Goal: Transaction & Acquisition: Purchase product/service

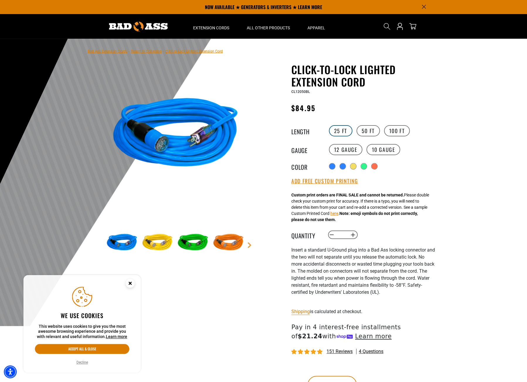
click at [341, 130] on label "25 FT" at bounding box center [340, 130] width 23 height 11
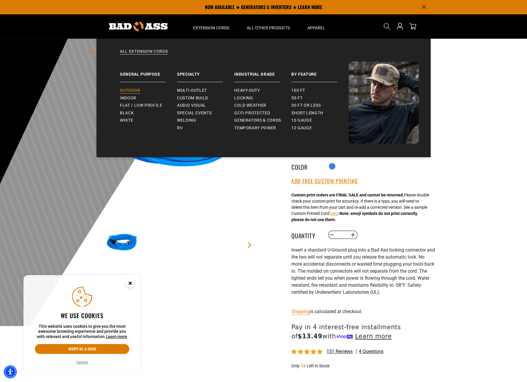
click at [131, 90] on span "Outdoor" at bounding box center [130, 90] width 20 height 5
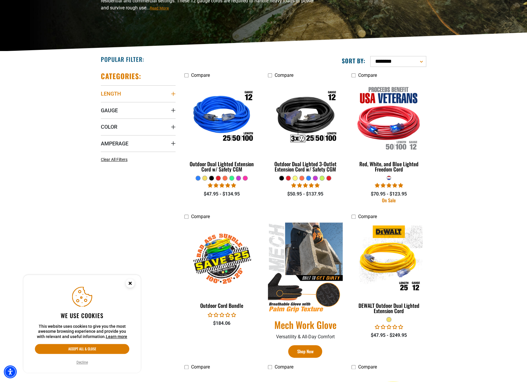
scroll to position [100, 0]
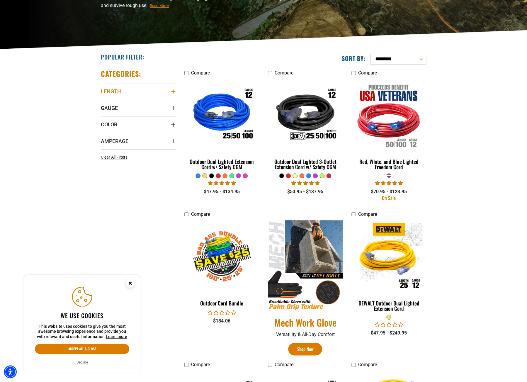
click at [173, 91] on icon "Length" at bounding box center [173, 91] width 4 height 4
click at [104, 102] on icon at bounding box center [103, 104] width 5 height 8
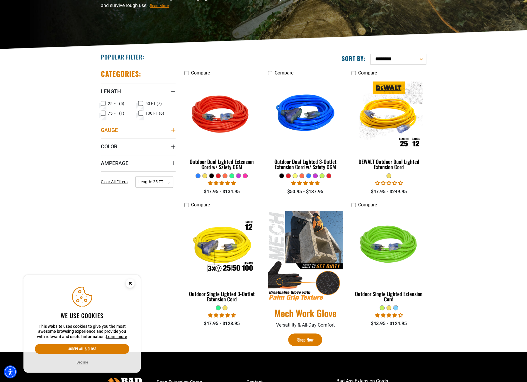
click at [173, 131] on icon "Gauge" at bounding box center [173, 130] width 5 height 5
click at [105, 140] on rect at bounding box center [103, 141] width 5 height 5
click at [171, 159] on icon "Color" at bounding box center [173, 158] width 4 height 4
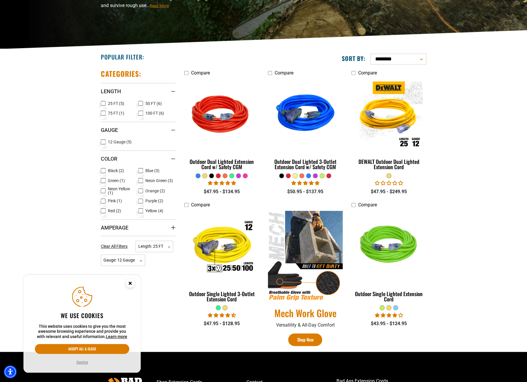
click at [141, 212] on icon at bounding box center [140, 211] width 5 height 8
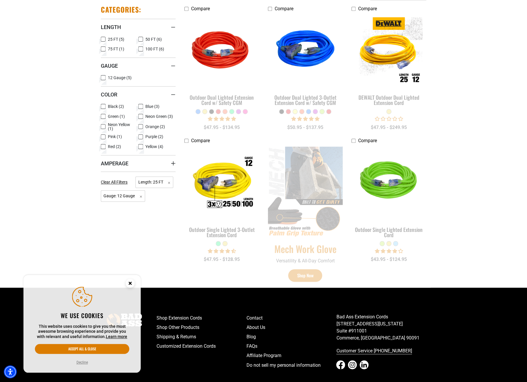
scroll to position [166, 0]
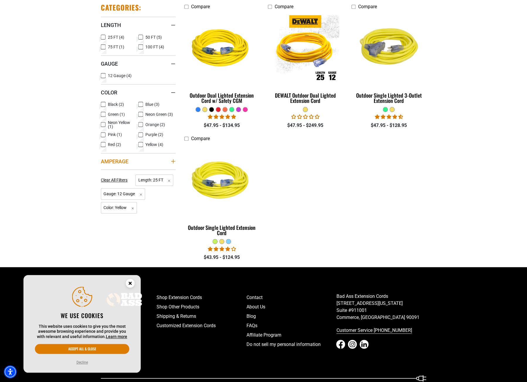
click at [173, 161] on icon "Amperage" at bounding box center [173, 161] width 5 height 5
click at [104, 173] on icon at bounding box center [103, 173] width 5 height 8
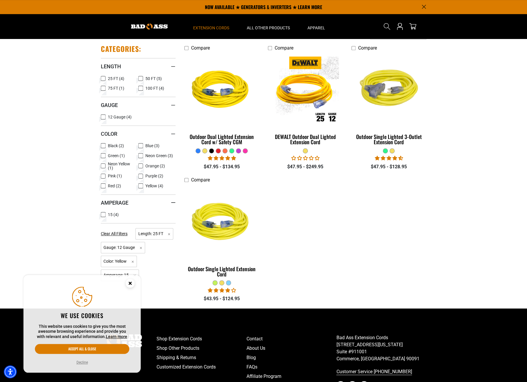
scroll to position [123, 0]
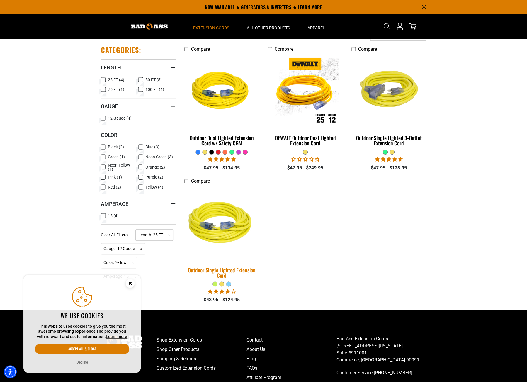
click at [222, 269] on div "Outdoor Single Lighted Extension Cord" at bounding box center [221, 272] width 75 height 11
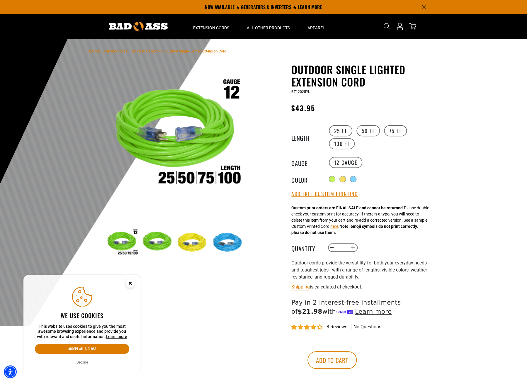
click at [192, 246] on img at bounding box center [193, 243] width 34 height 34
